Goal: Task Accomplishment & Management: Manage account settings

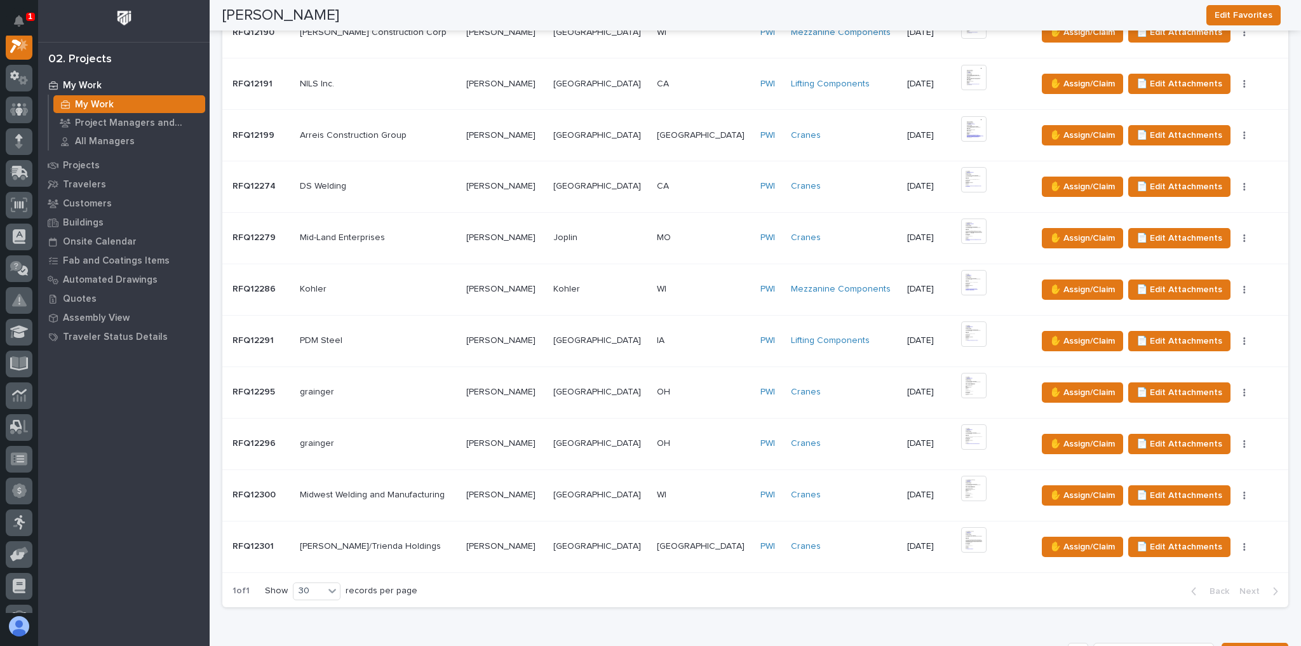
scroll to position [1017, 0]
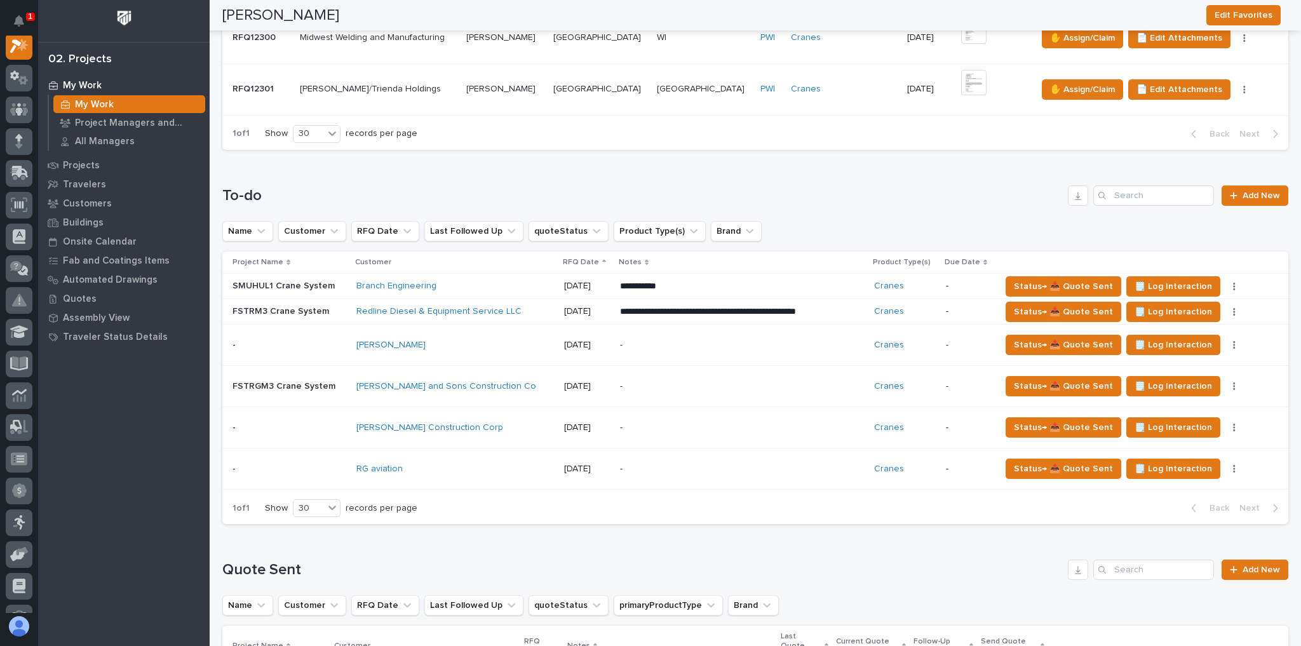
click at [499, 340] on div "[PERSON_NAME]" at bounding box center [455, 345] width 198 height 11
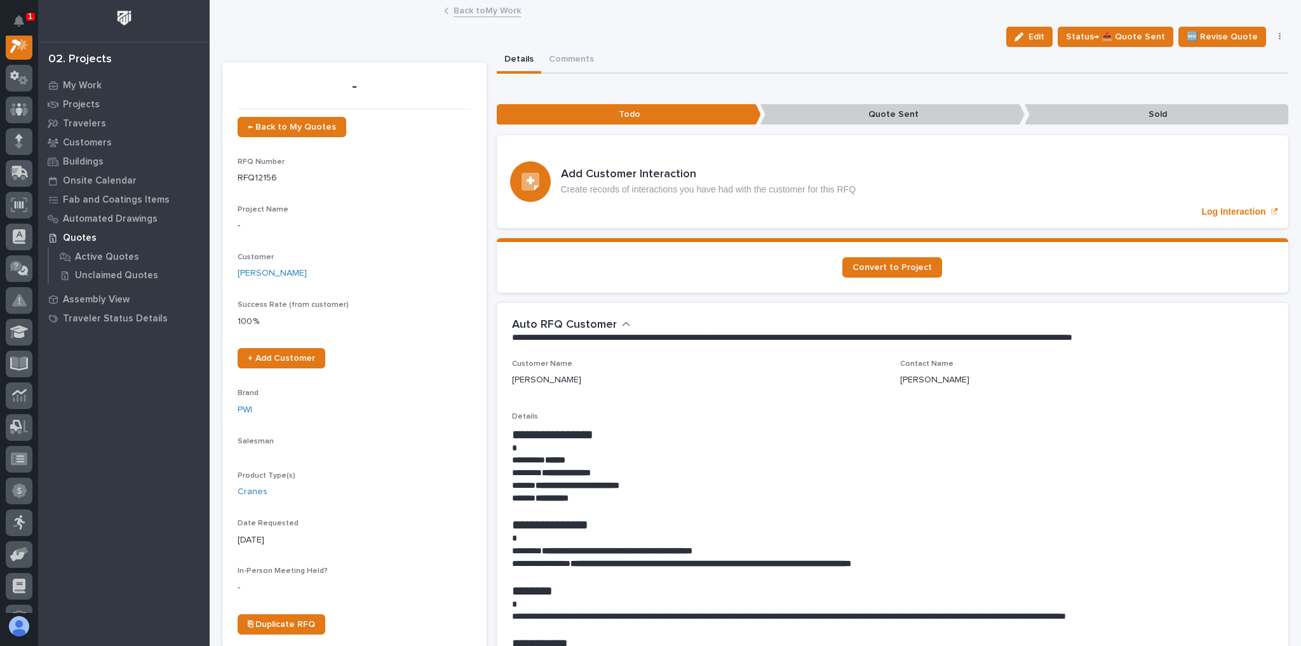
scroll to position [32, 0]
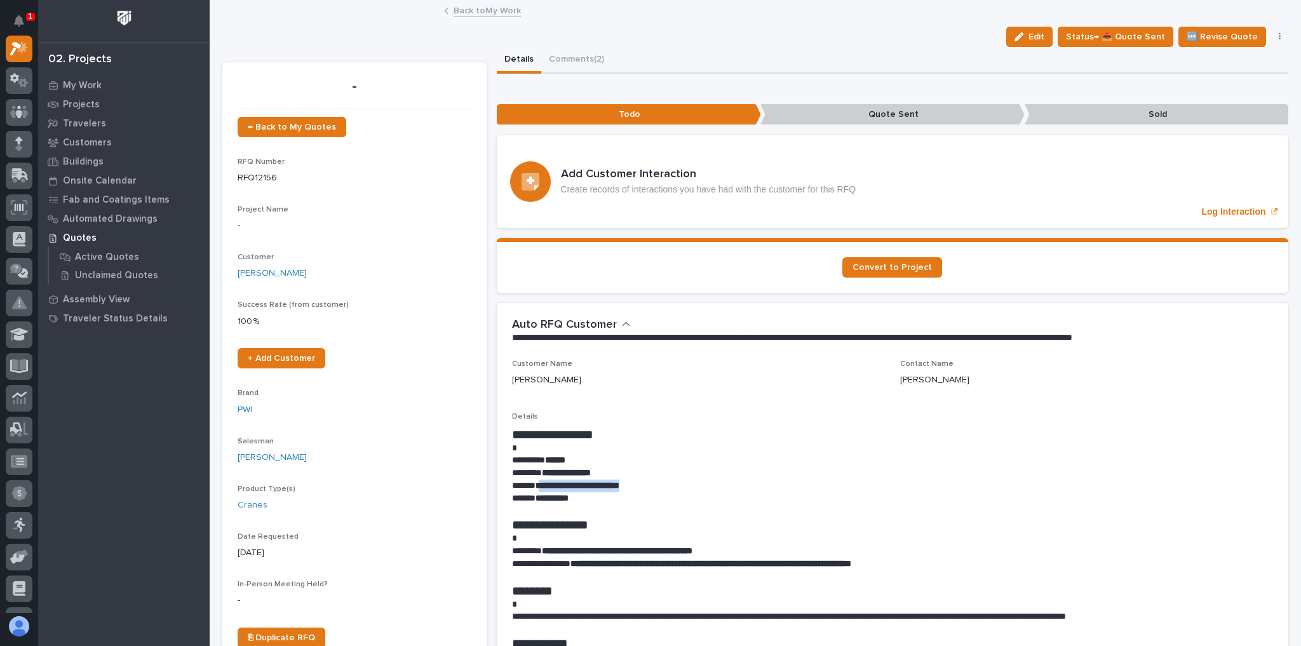
drag, startPoint x: 663, startPoint y: 489, endPoint x: 632, endPoint y: 447, distance: 52.2
click at [542, 486] on p "**********" at bounding box center [890, 486] width 756 height 13
click at [638, 444] on p at bounding box center [890, 448] width 756 height 13
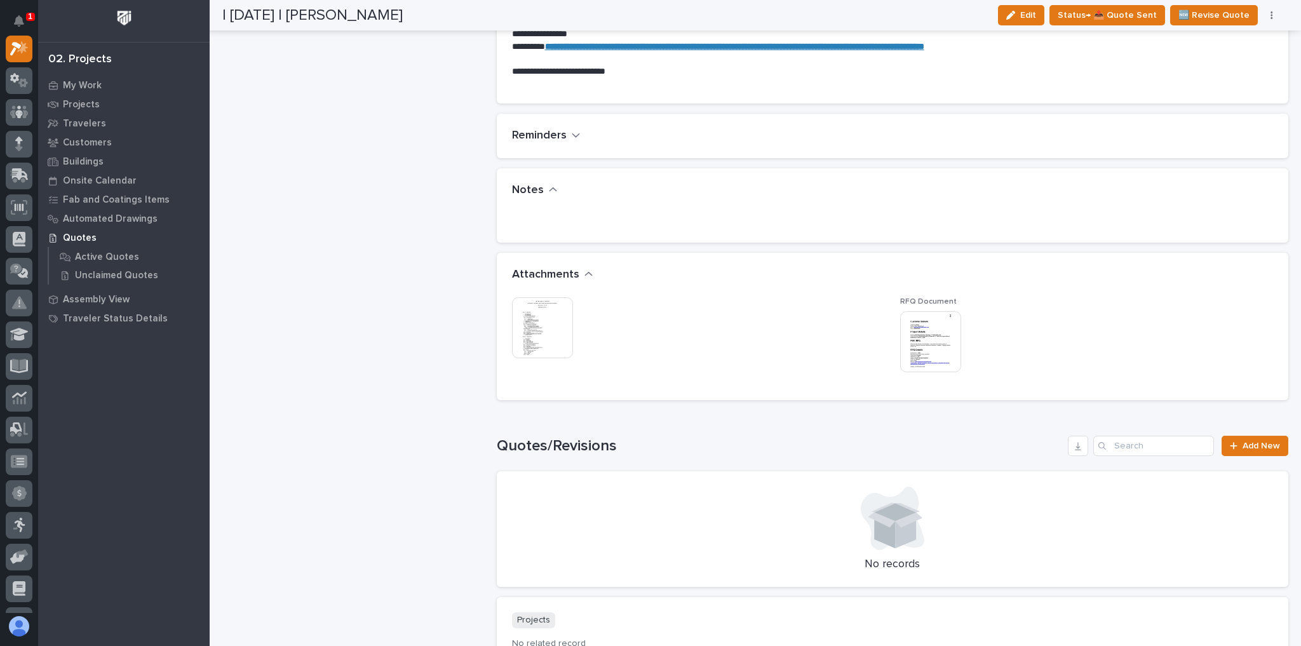
scroll to position [1002, 0]
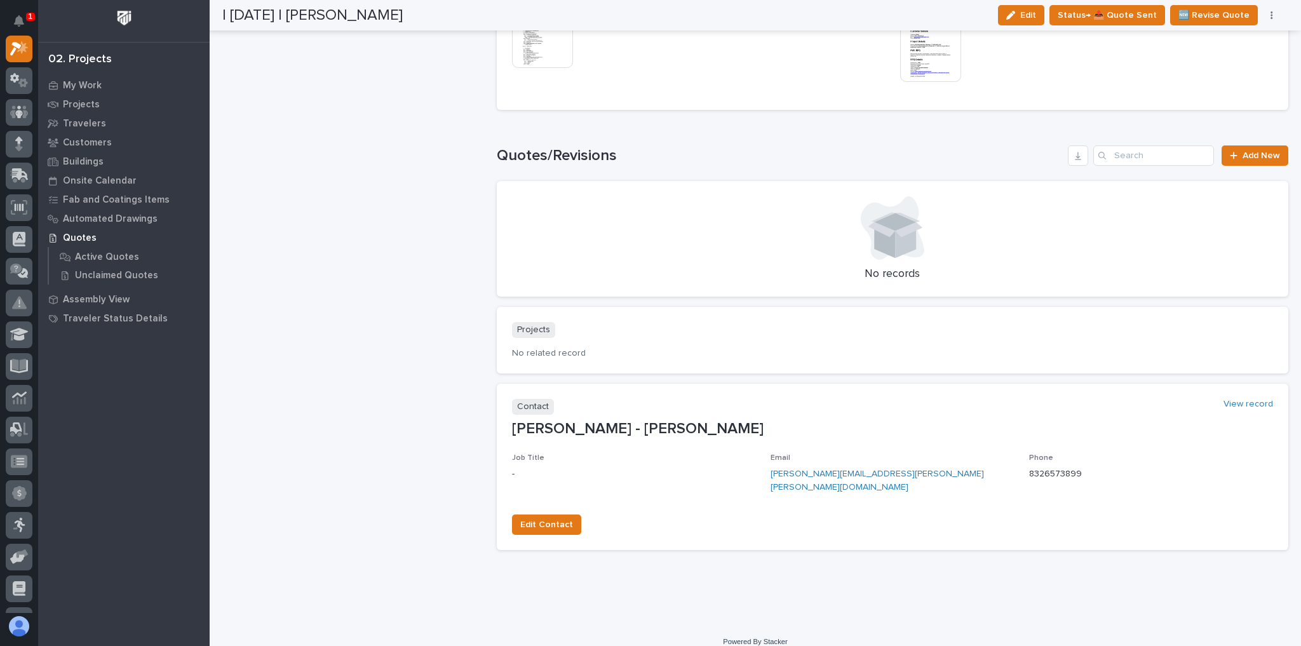
click at [547, 51] on img at bounding box center [542, 37] width 61 height 61
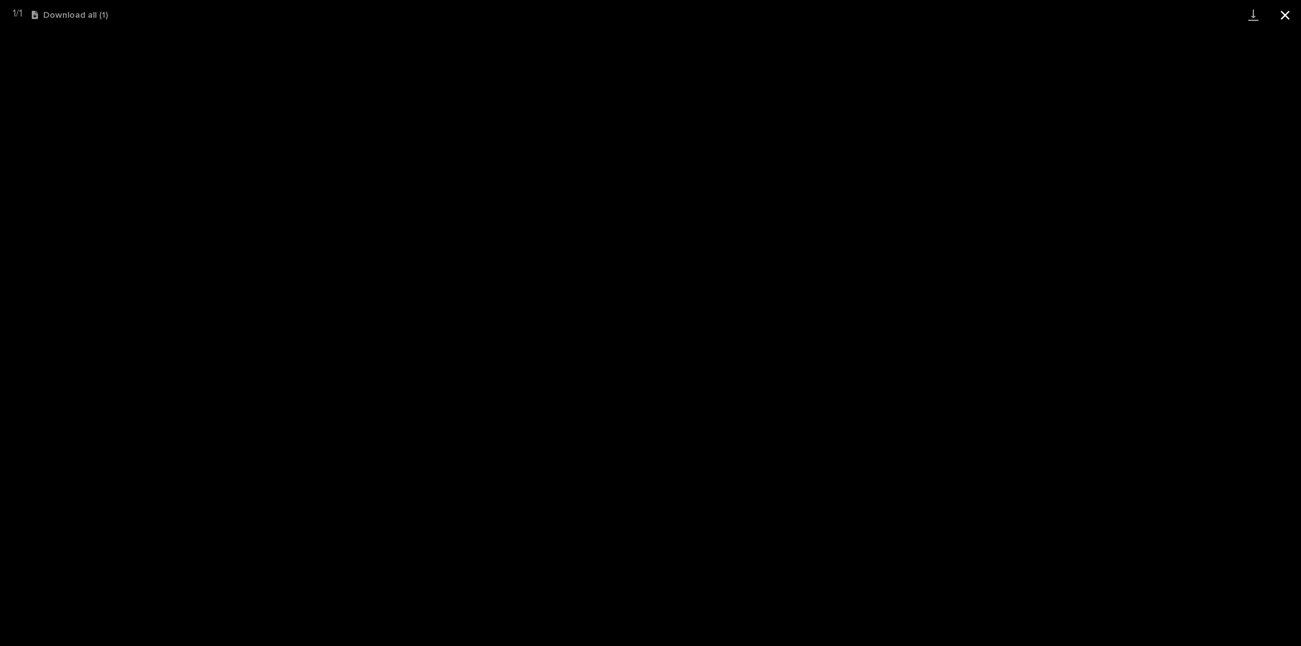
click at [1283, 10] on button "Close gallery" at bounding box center [1286, 15] width 32 height 30
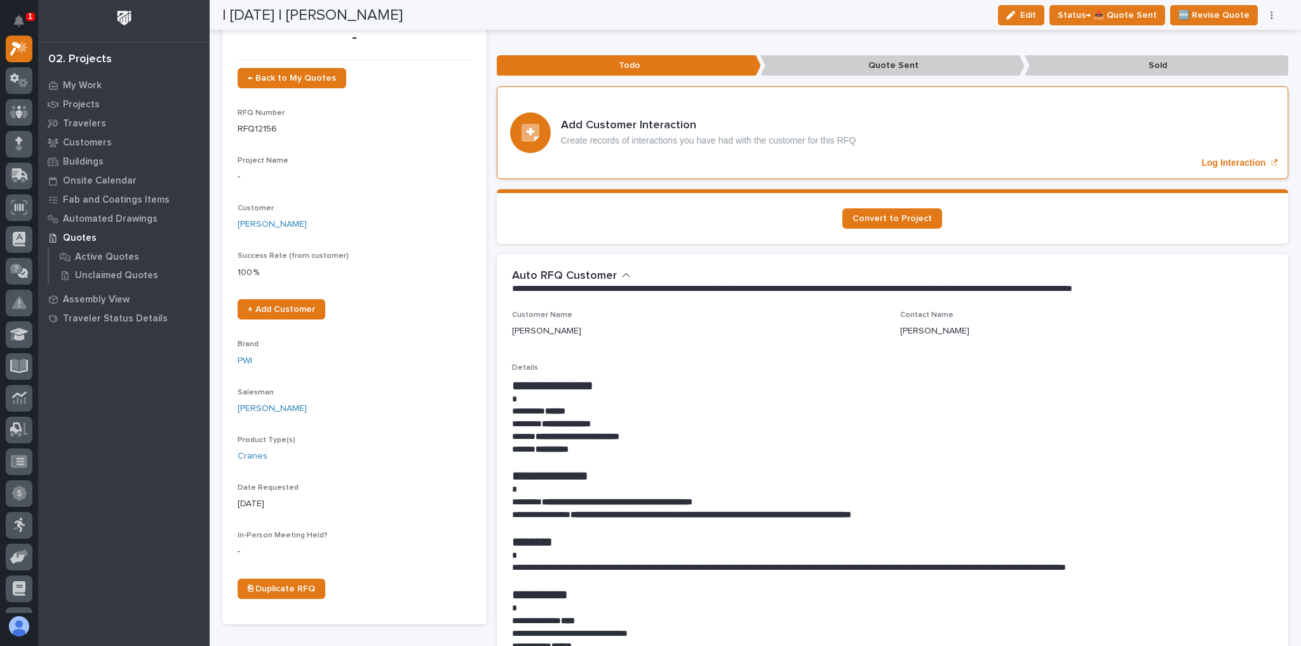
scroll to position [0, 0]
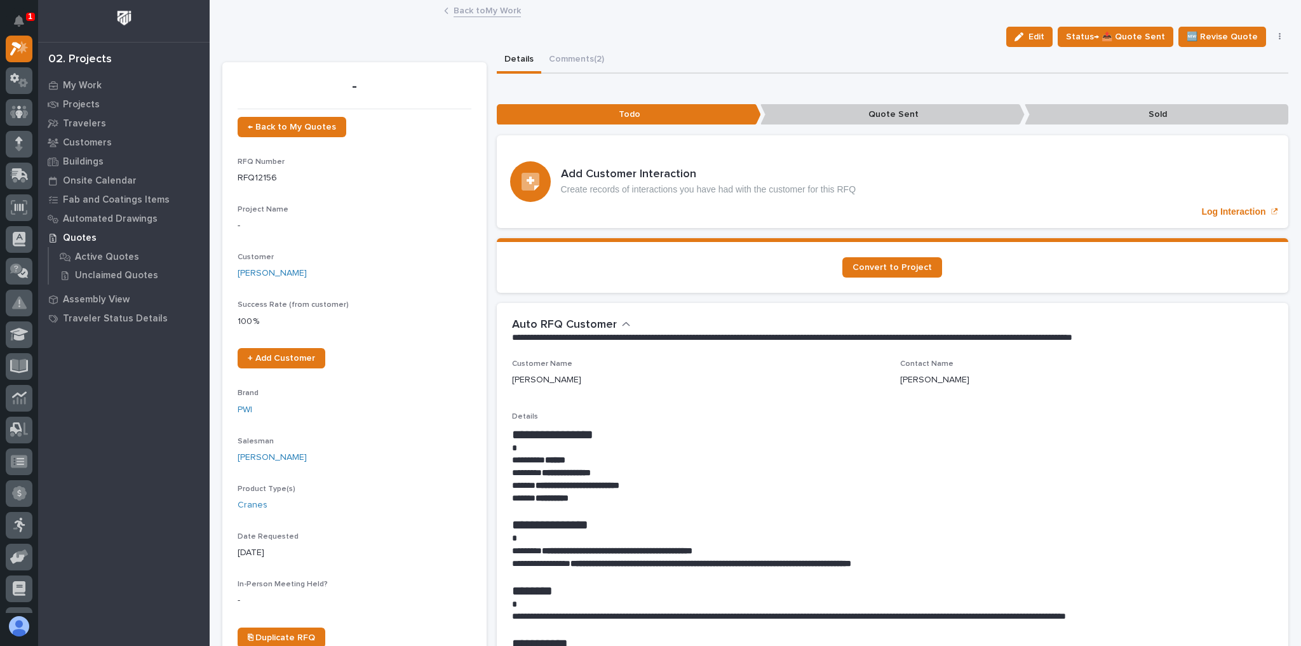
click at [485, 13] on link "Back to My Work" at bounding box center [487, 10] width 67 height 15
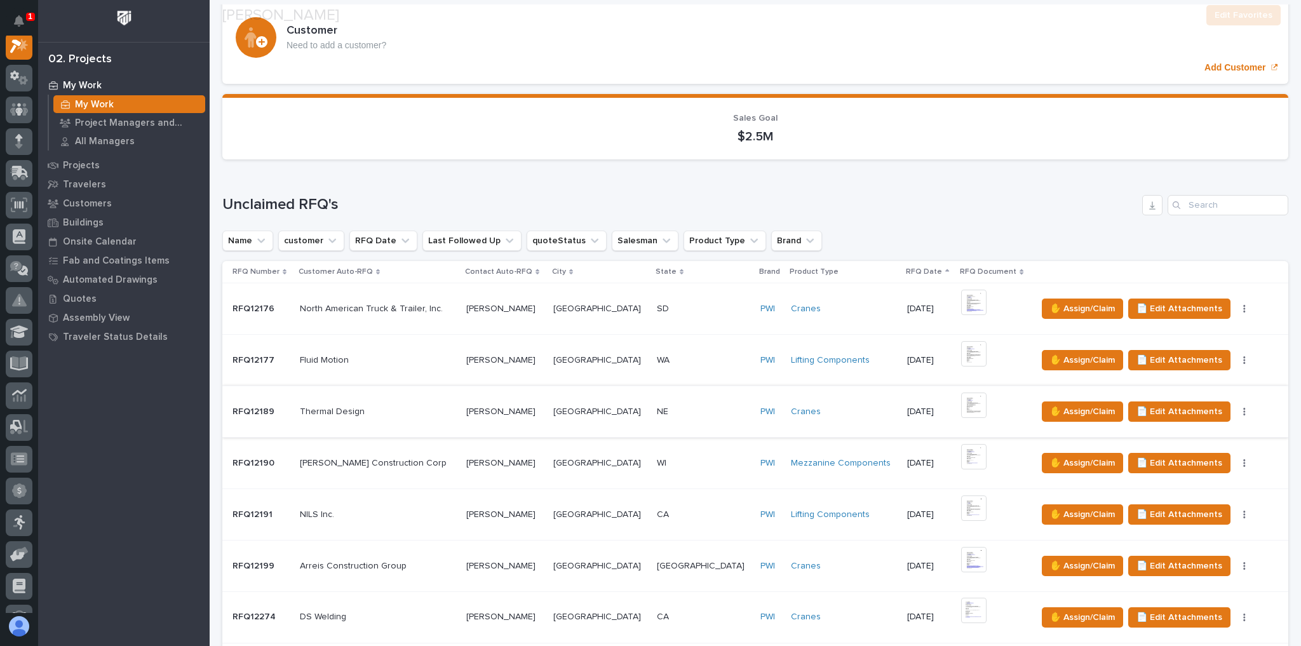
scroll to position [305, 0]
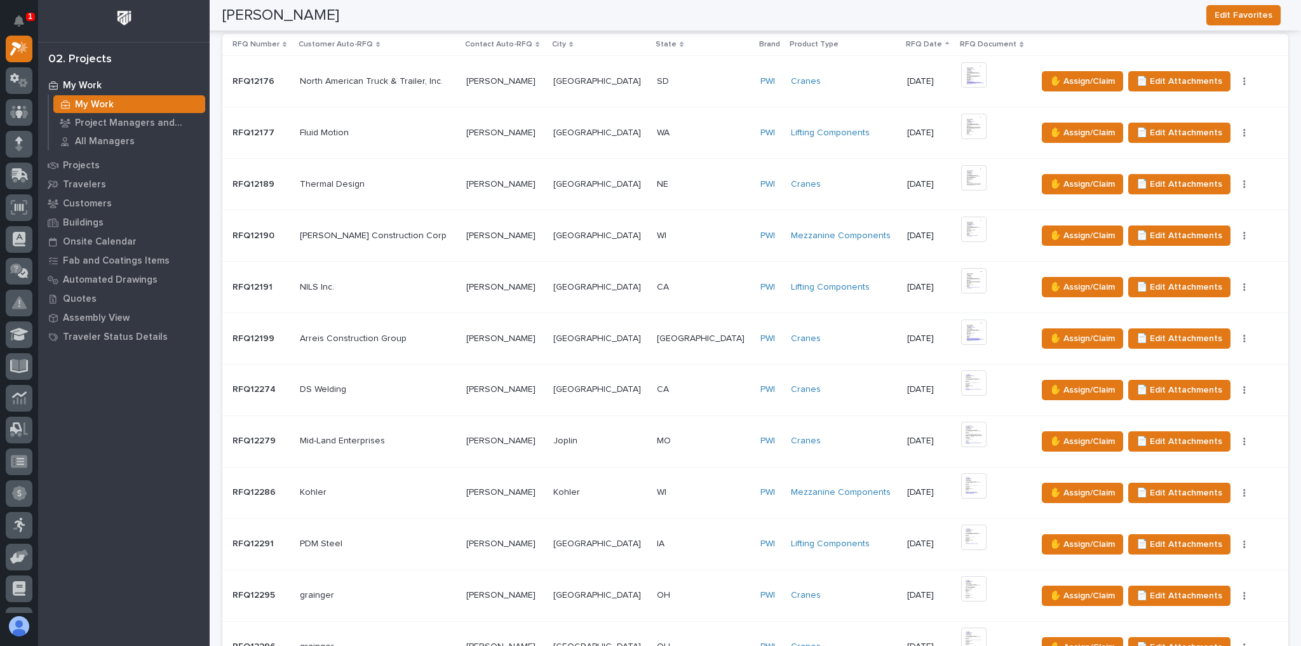
scroll to position [559, 0]
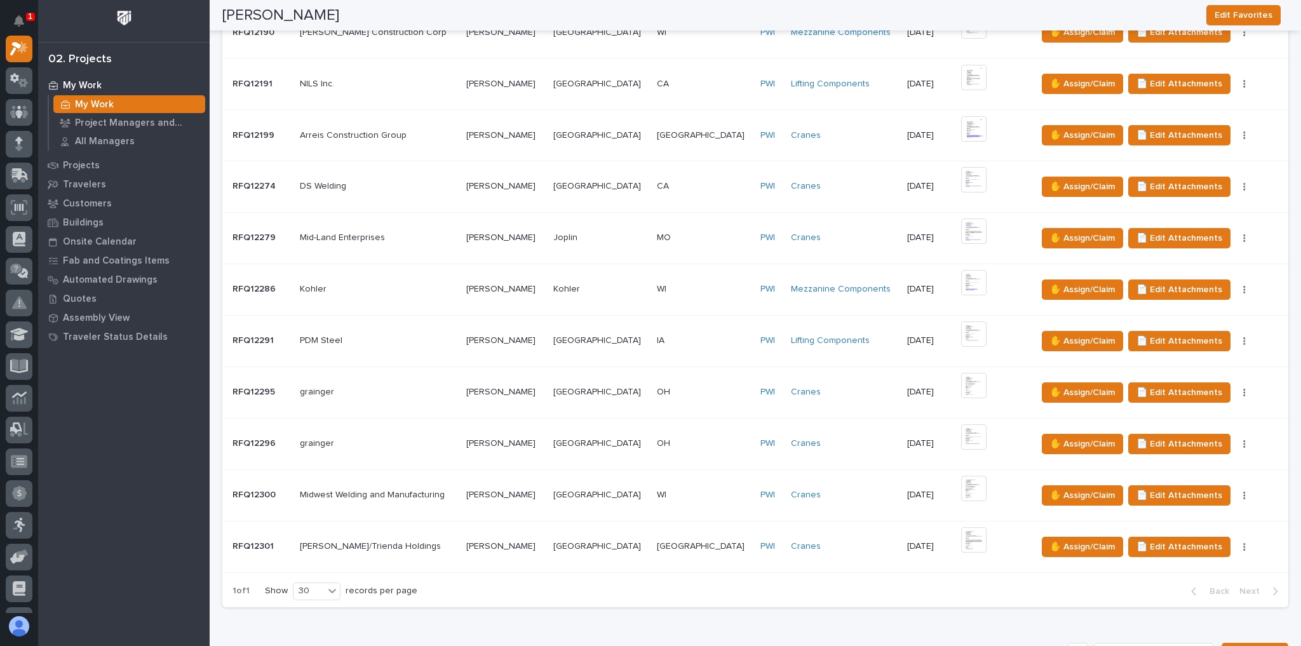
click at [452, 492] on p at bounding box center [378, 495] width 156 height 11
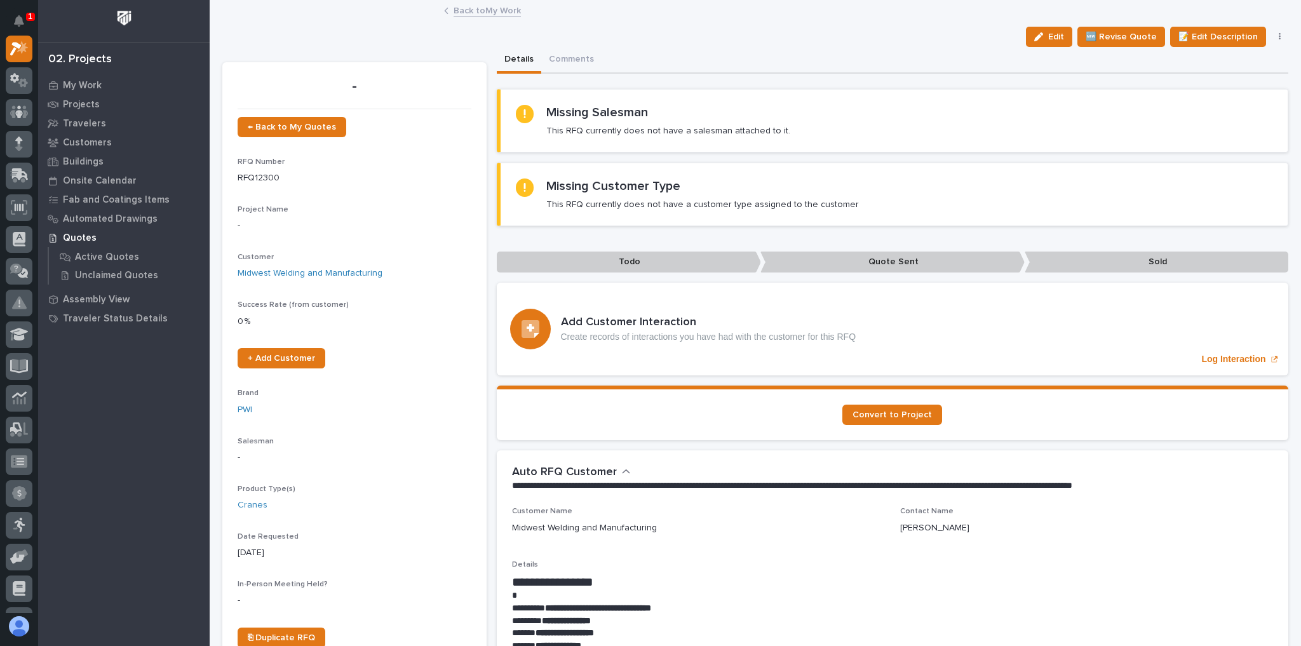
click at [474, 11] on link "Back to My Work" at bounding box center [487, 10] width 67 height 15
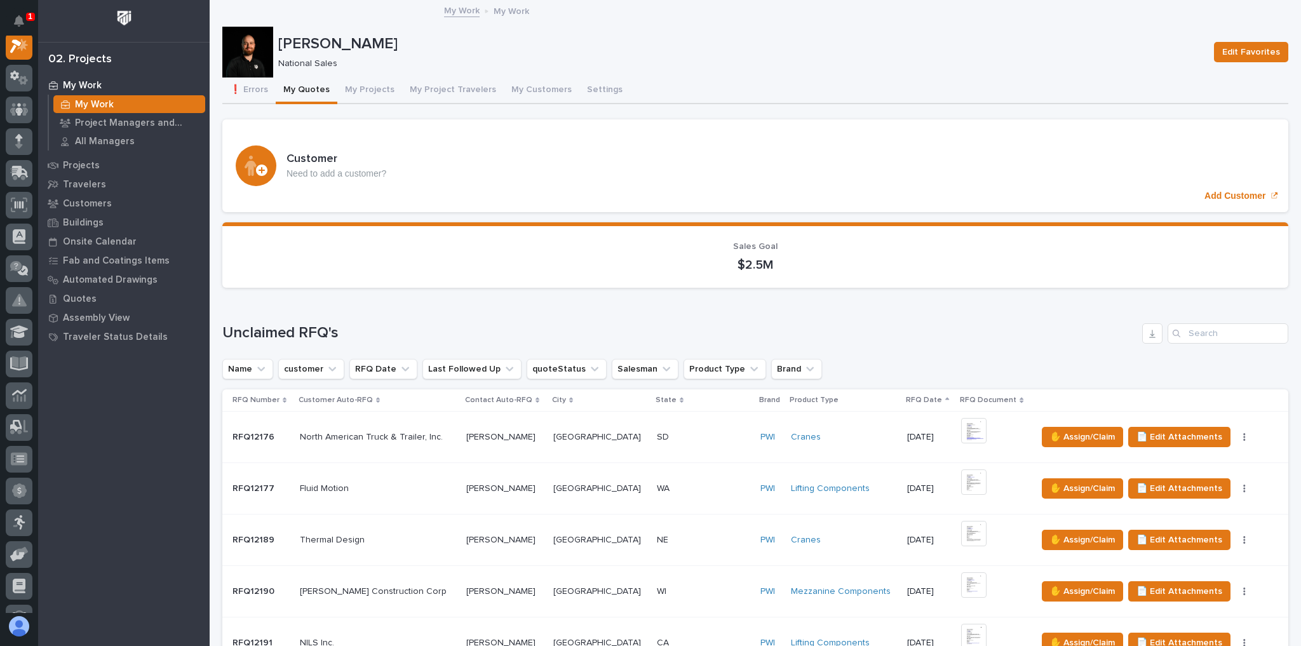
scroll to position [763, 0]
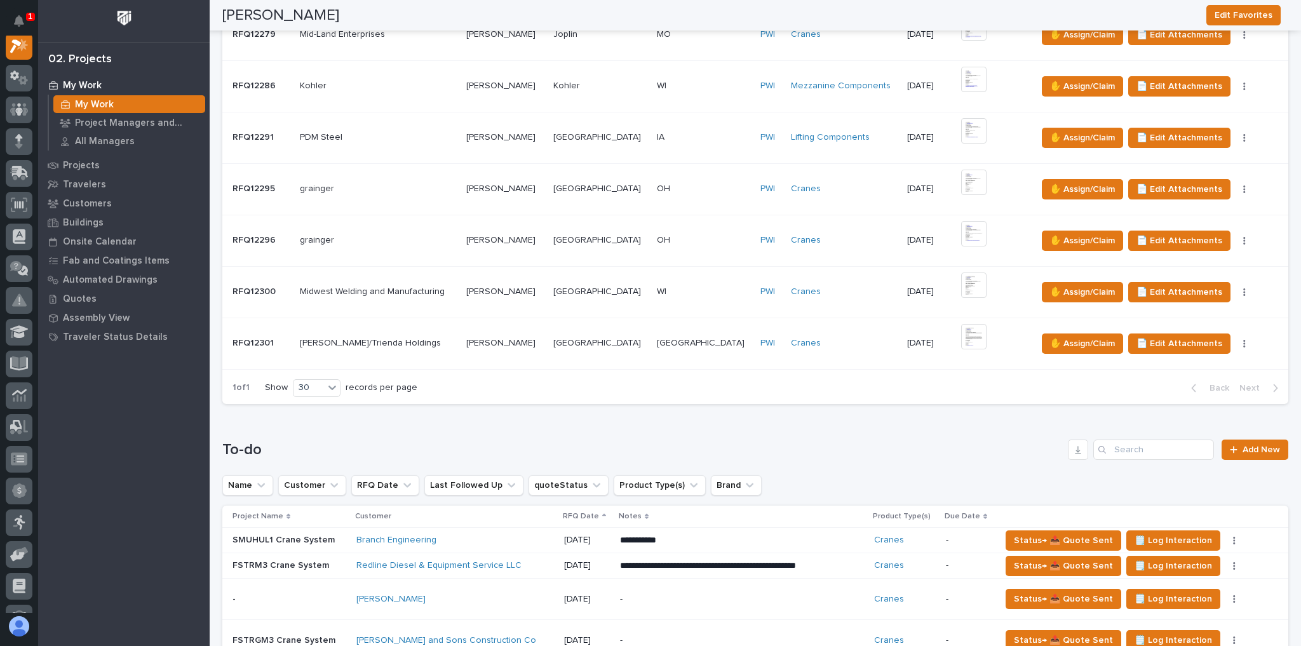
click at [456, 333] on div "[PERSON_NAME]/Trienda Holdings [PERSON_NAME]/Trienda Holdings" at bounding box center [378, 343] width 156 height 21
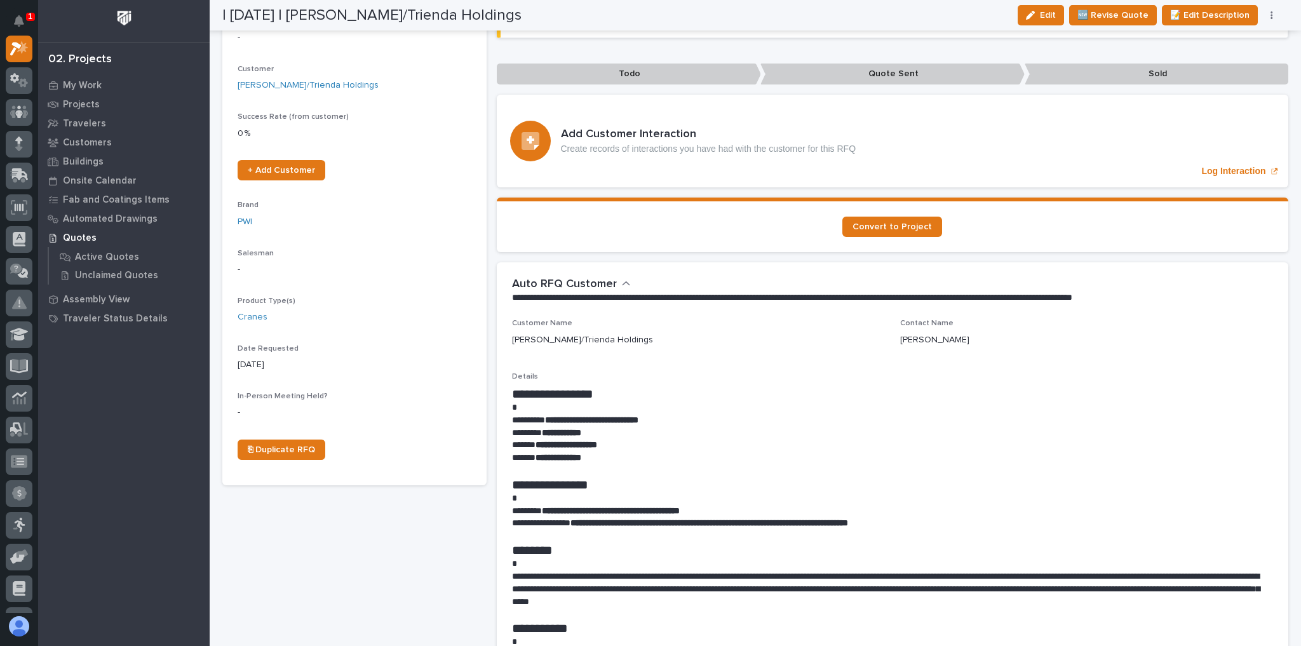
scroll to position [203, 0]
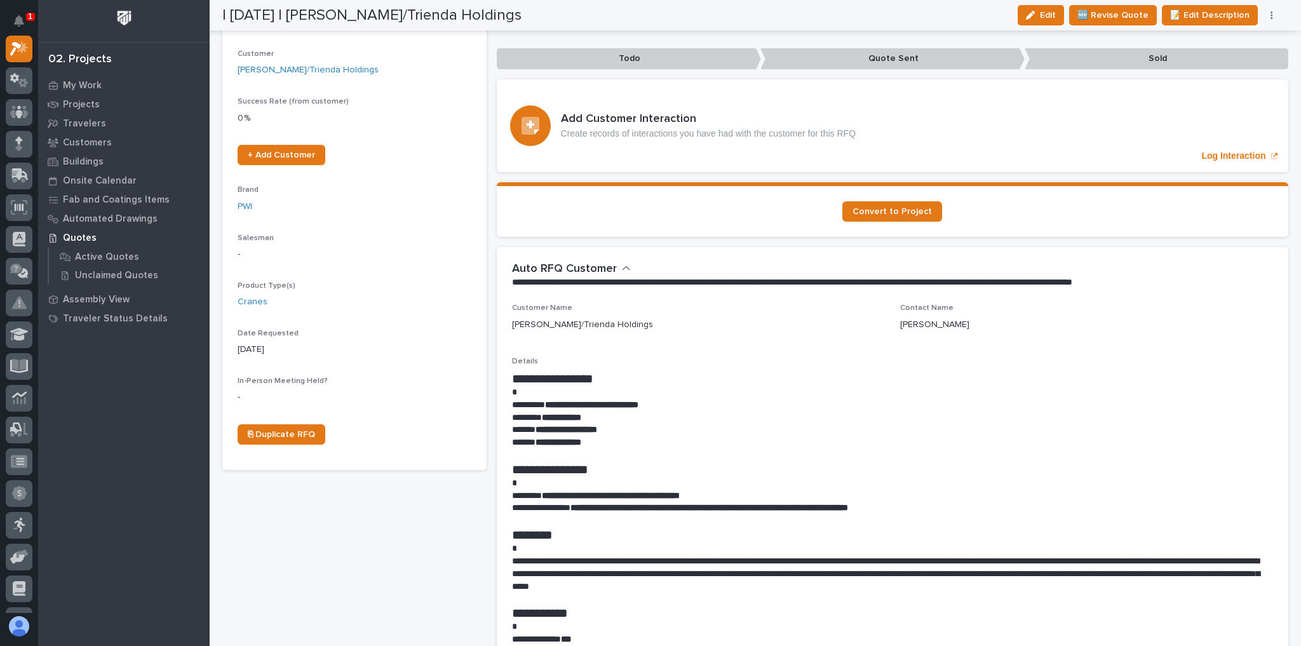
click at [1273, 15] on icon "button" at bounding box center [1272, 15] width 3 height 9
click at [1195, 76] on span "✋ Assign/Claim" at bounding box center [1201, 81] width 65 height 15
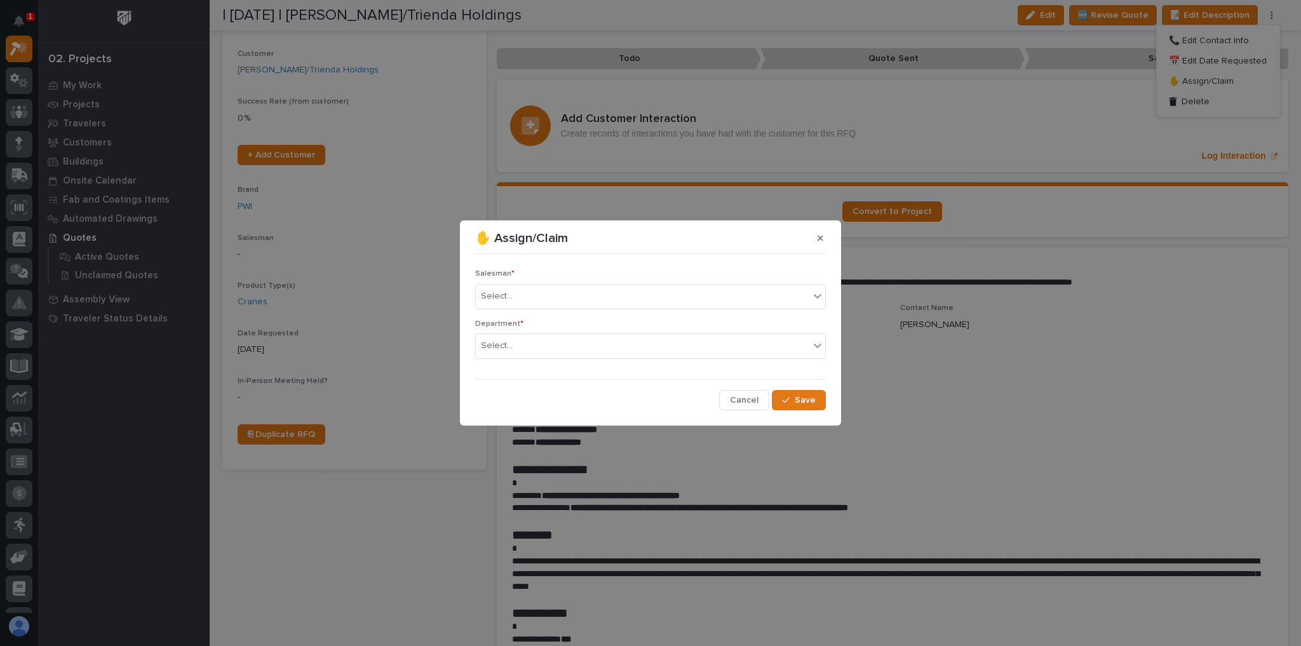
click at [583, 309] on div "Salesman * Select..." at bounding box center [650, 294] width 351 height 50
click at [590, 306] on div "Select..." at bounding box center [643, 296] width 334 height 21
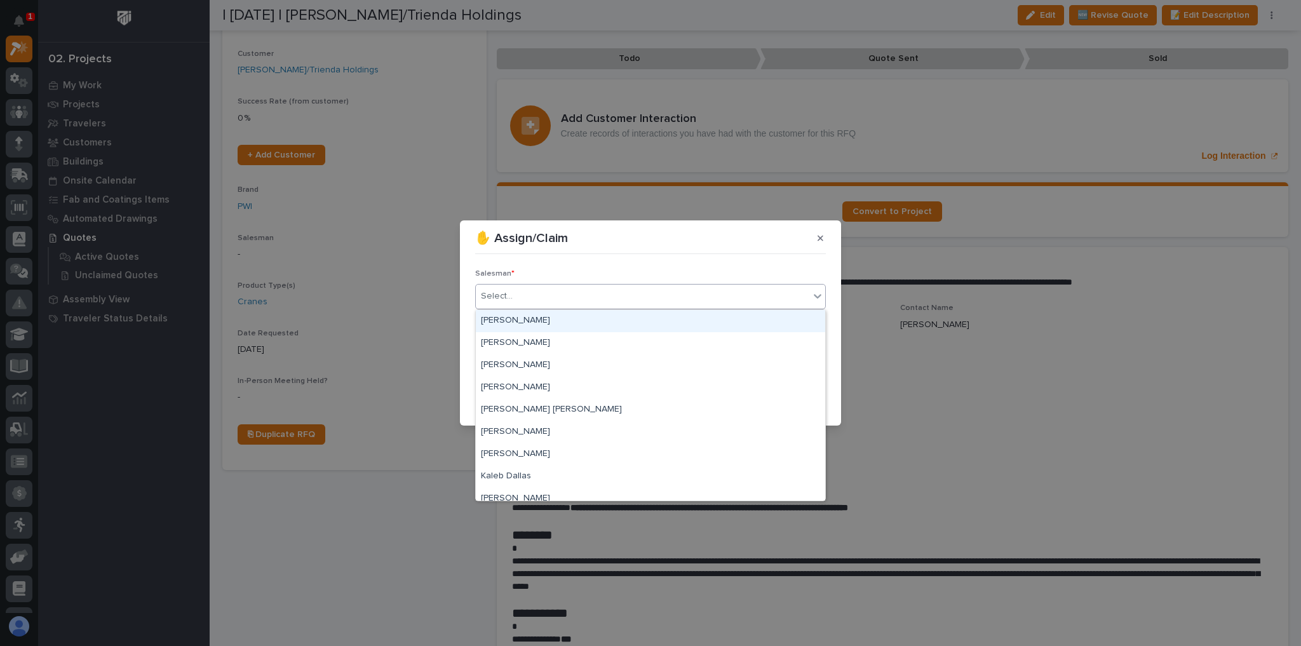
scroll to position [276, 0]
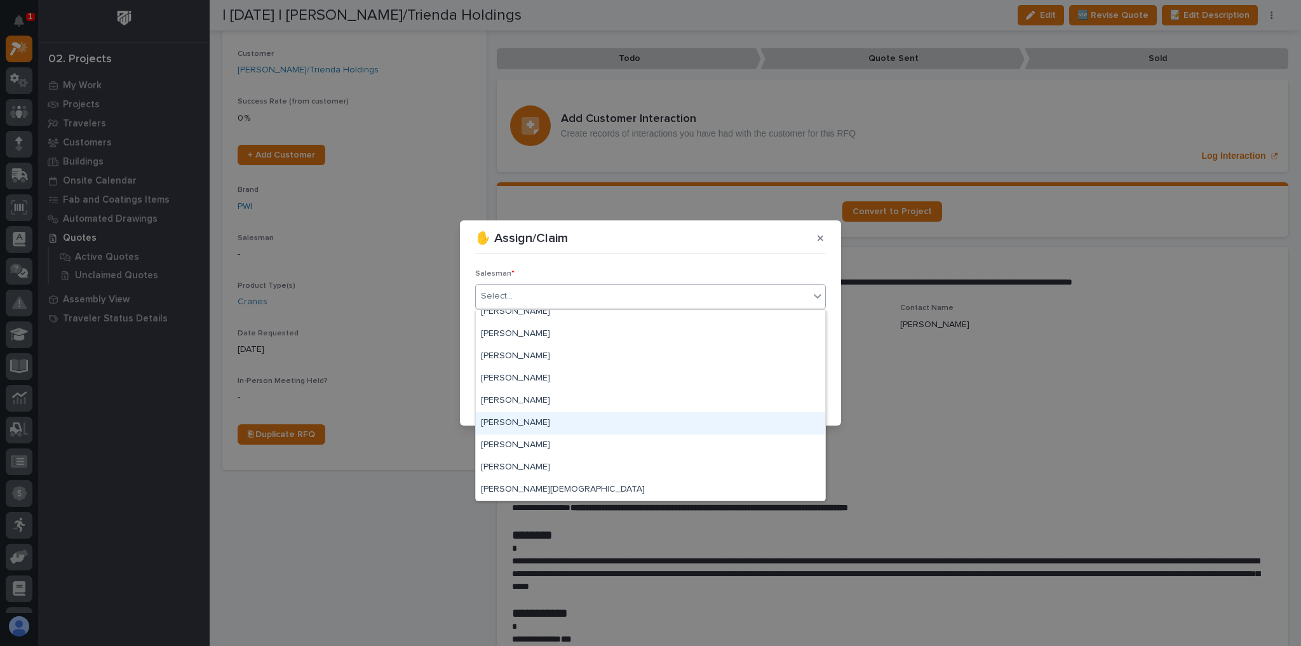
click at [545, 427] on div "[PERSON_NAME]" at bounding box center [651, 423] width 350 height 22
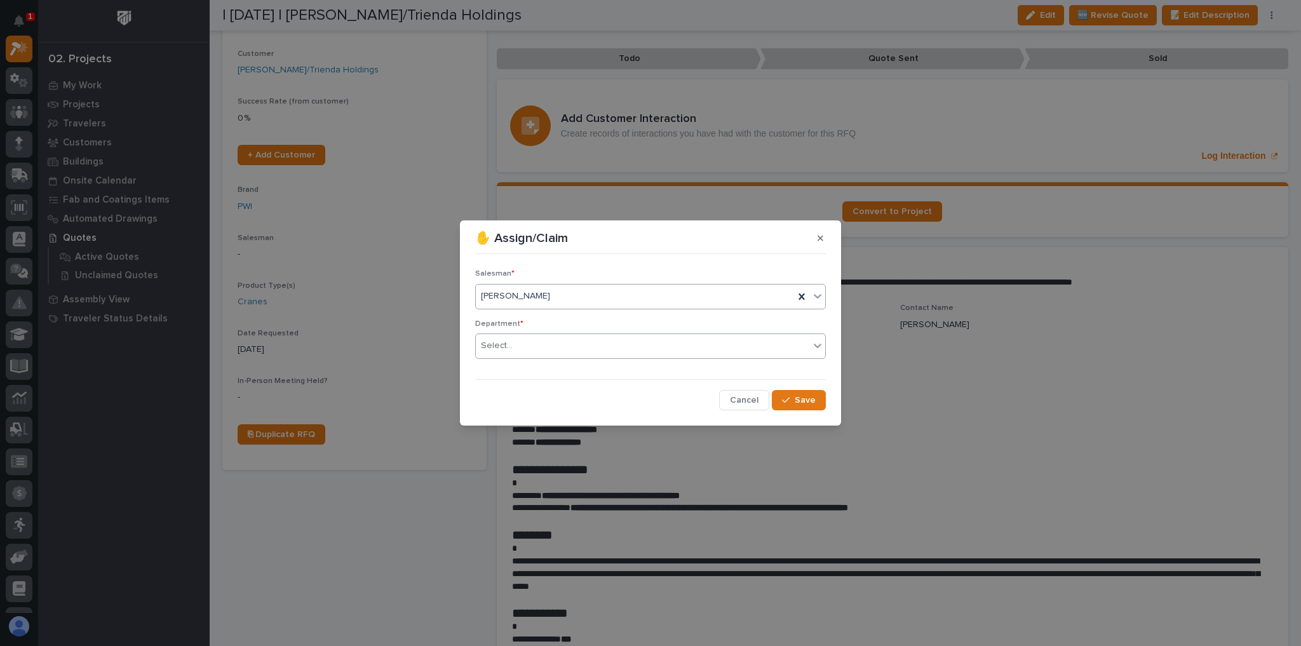
click at [537, 339] on div "Select..." at bounding box center [643, 346] width 334 height 21
click at [534, 363] on span "National Sales" at bounding box center [513, 369] width 64 height 14
click at [806, 400] on span "Save" at bounding box center [805, 400] width 21 height 11
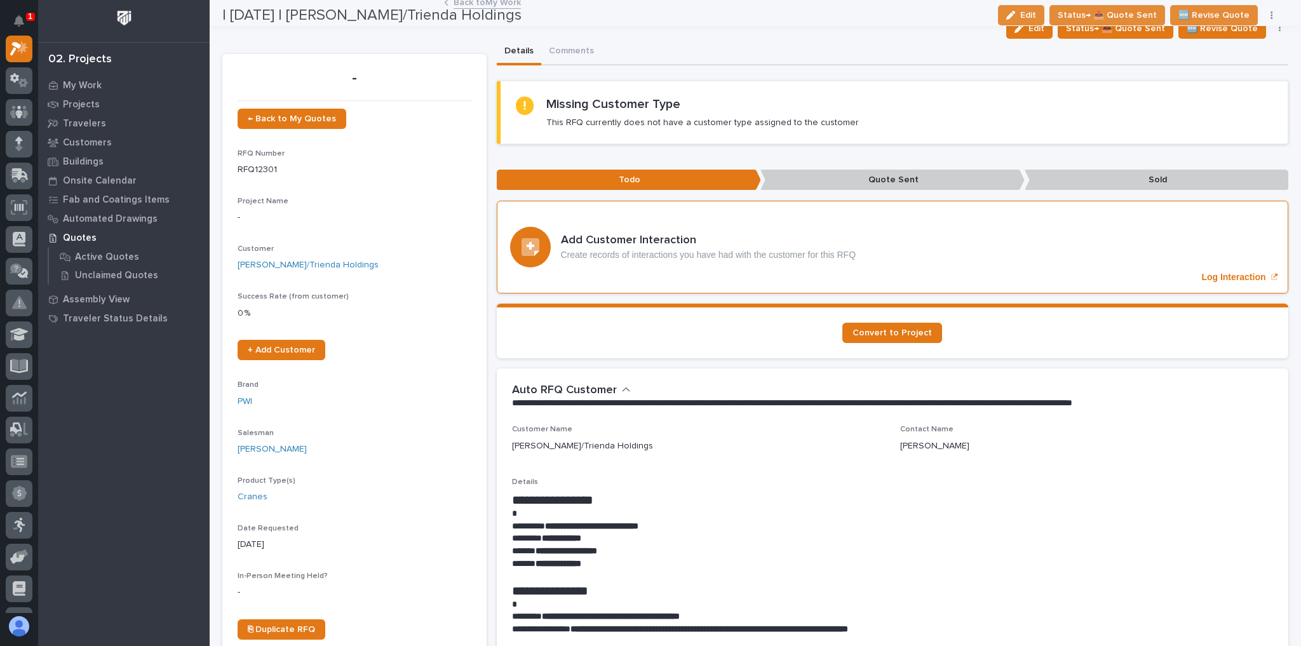
scroll to position [0, 0]
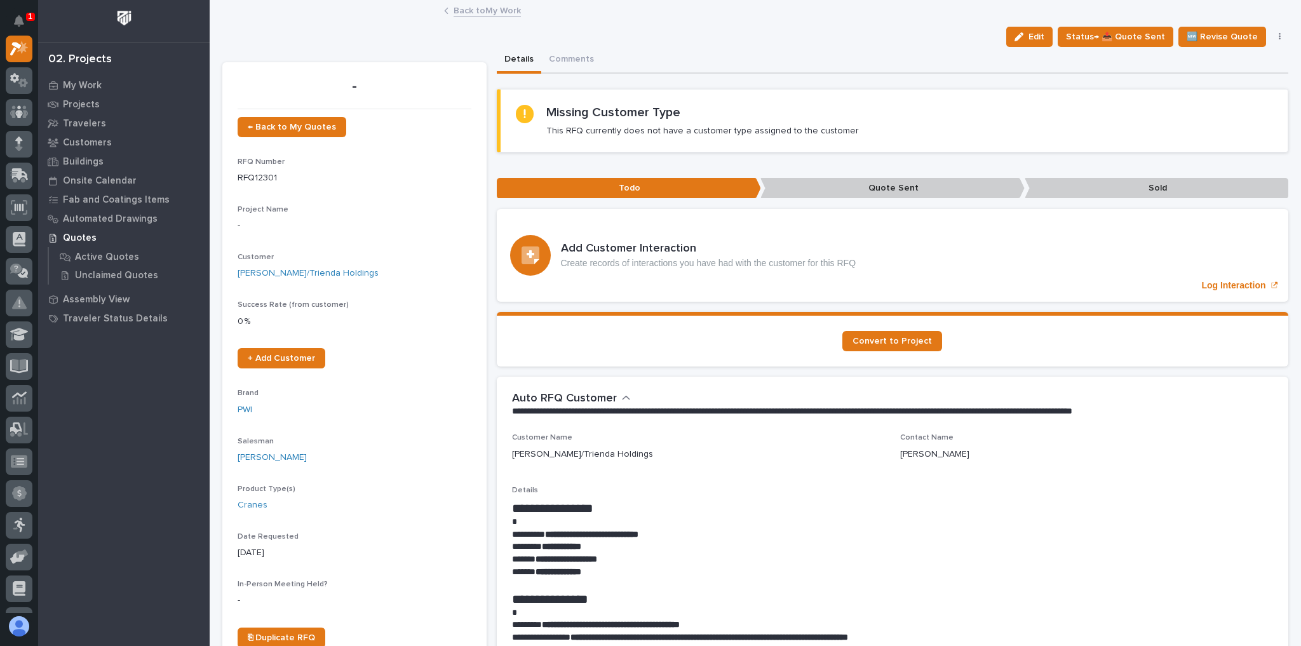
click at [504, 12] on link "Back to My Work" at bounding box center [487, 10] width 67 height 15
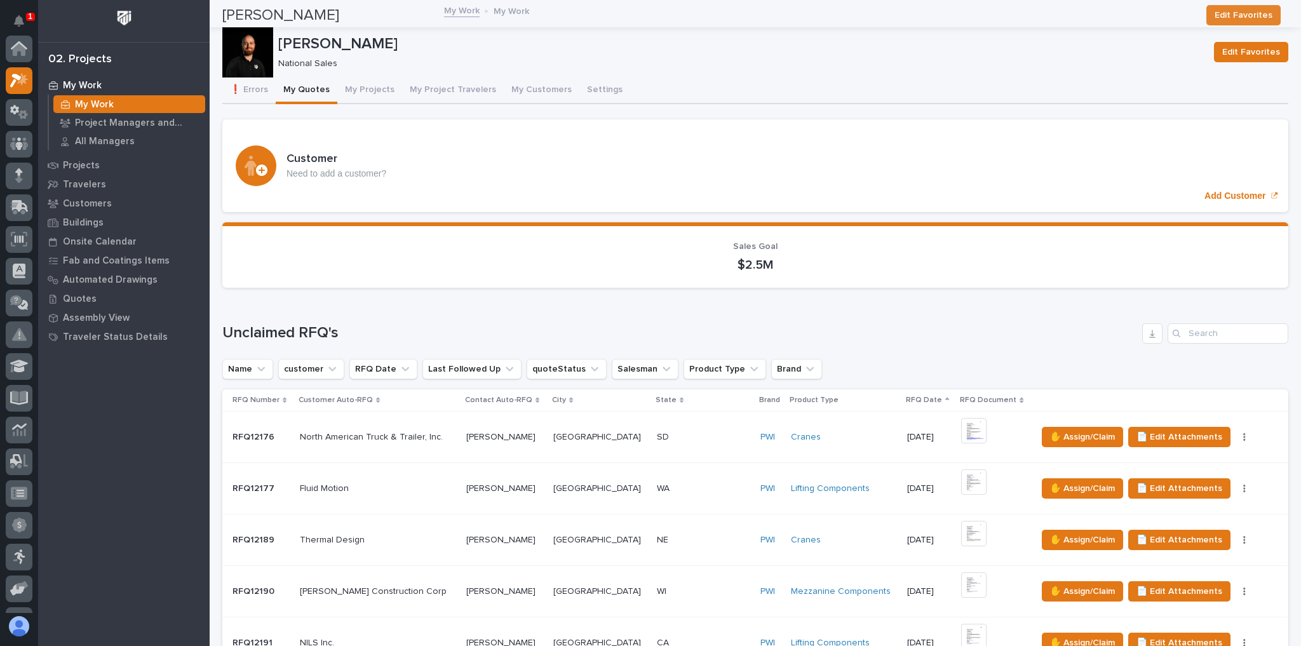
scroll to position [34, 0]
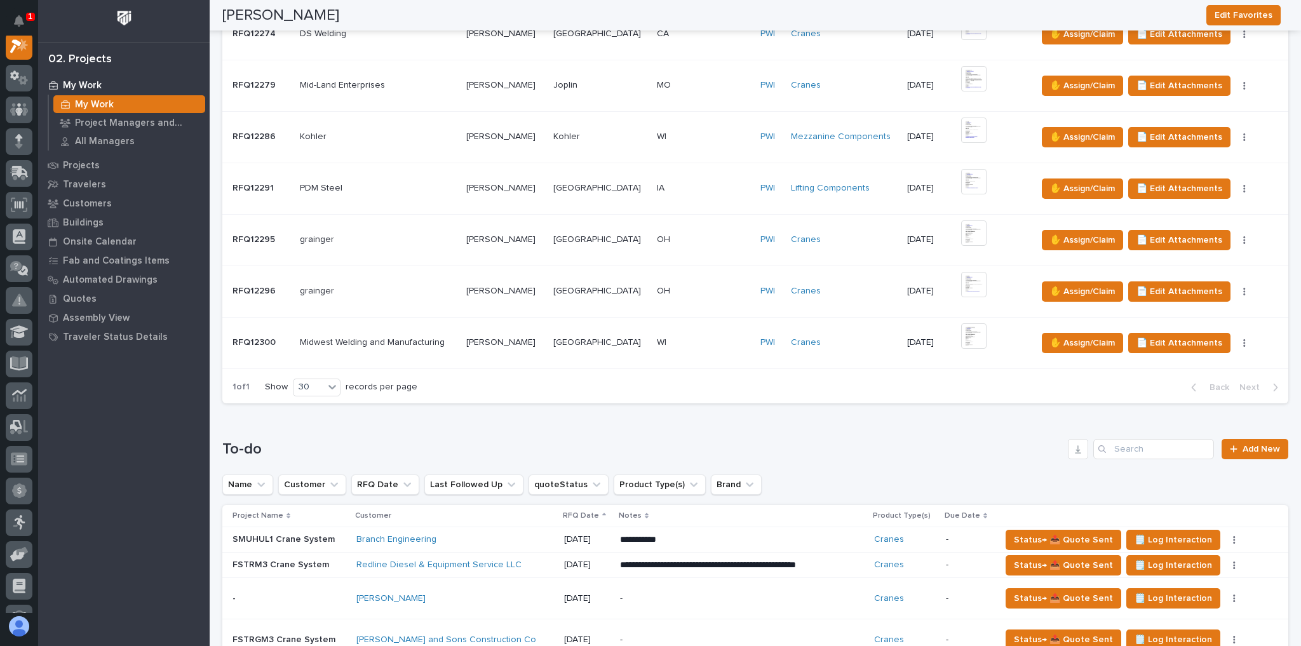
click at [543, 241] on div "[PERSON_NAME] [DEMOGRAPHIC_DATA][PERSON_NAME]" at bounding box center [504, 239] width 77 height 21
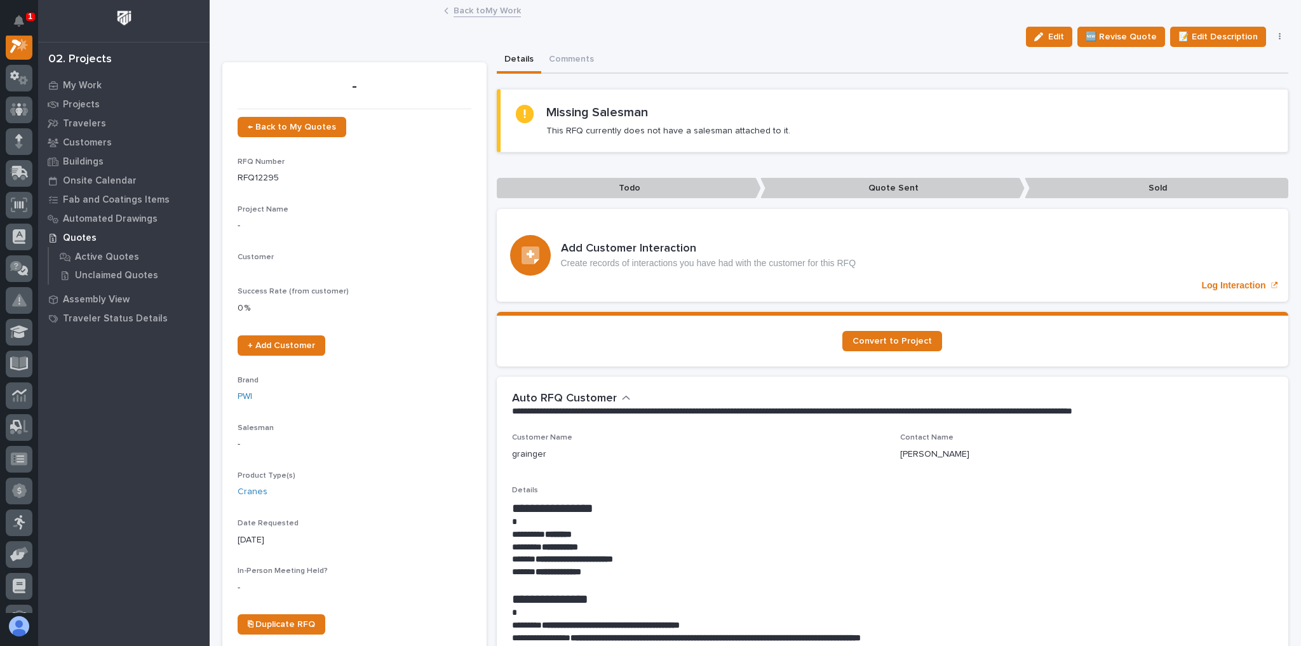
scroll to position [32, 0]
